Goal: Transaction & Acquisition: Purchase product/service

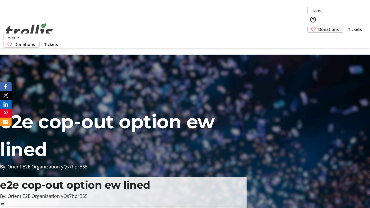
click at [318, 26] on span "Donations" at bounding box center [328, 29] width 21 height 6
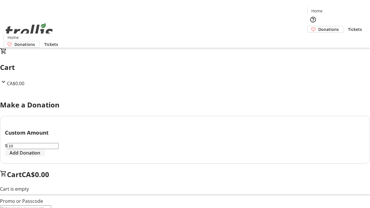
click at [40, 156] on span "Add Donation" at bounding box center [25, 153] width 31 height 7
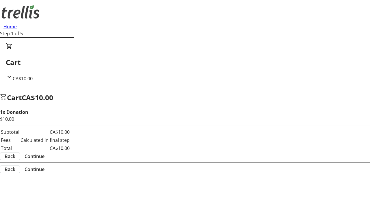
select select "CA"
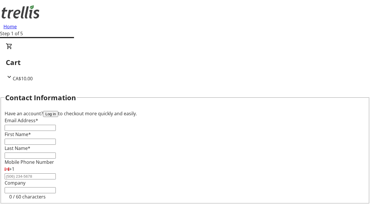
click at [58, 111] on button "Log in" at bounding box center [50, 114] width 15 height 6
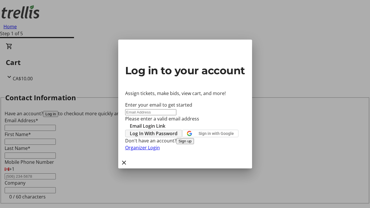
click at [178, 130] on span "Log In With Password" at bounding box center [154, 133] width 48 height 7
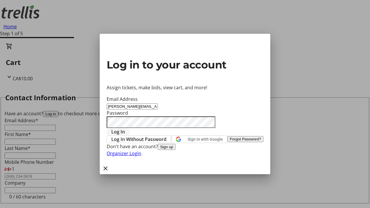
click at [125, 128] on span "Log In" at bounding box center [118, 131] width 14 height 7
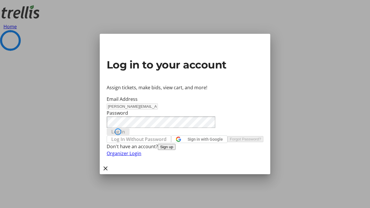
select select "CA"
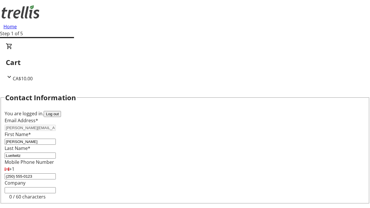
select select "BC"
select select "CA"
